Goal: Navigation & Orientation: Find specific page/section

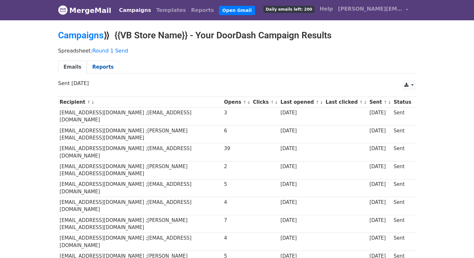
click at [105, 65] on link "Reports" at bounding box center [103, 67] width 32 height 13
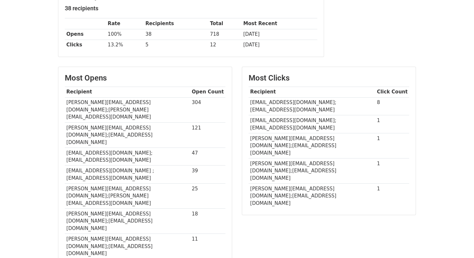
scroll to position [114, 0]
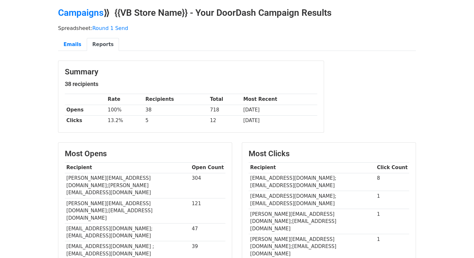
scroll to position [23, 0]
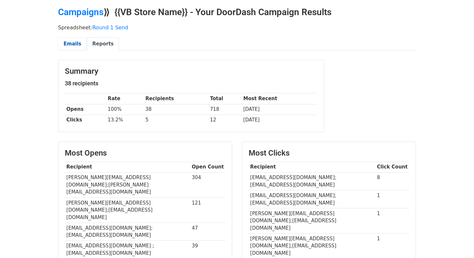
click at [74, 46] on link "Emails" at bounding box center [72, 43] width 29 height 13
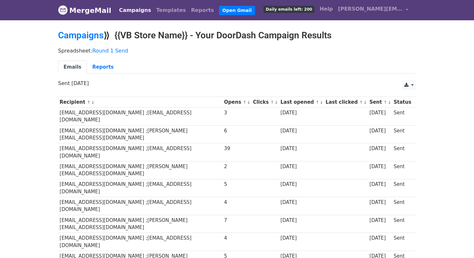
click at [129, 12] on link "Campaigns" at bounding box center [134, 10] width 37 height 13
